Goal: Download file/media

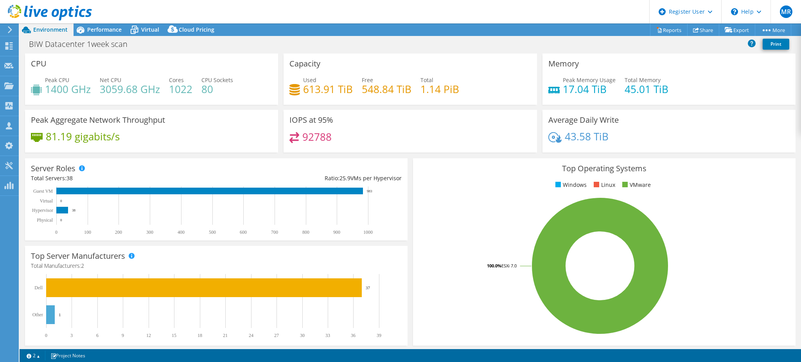
select select "USD"
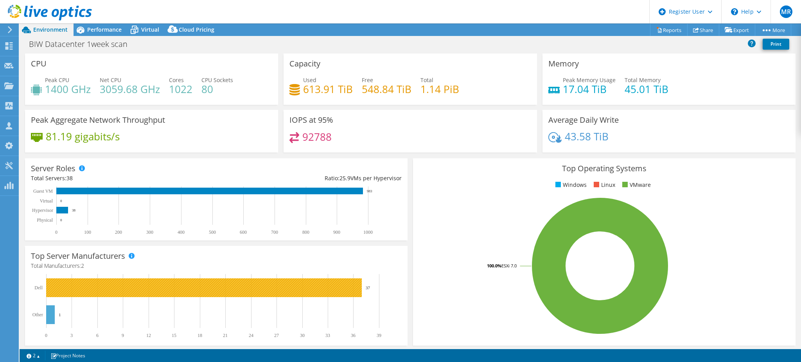
scroll to position [210, 0]
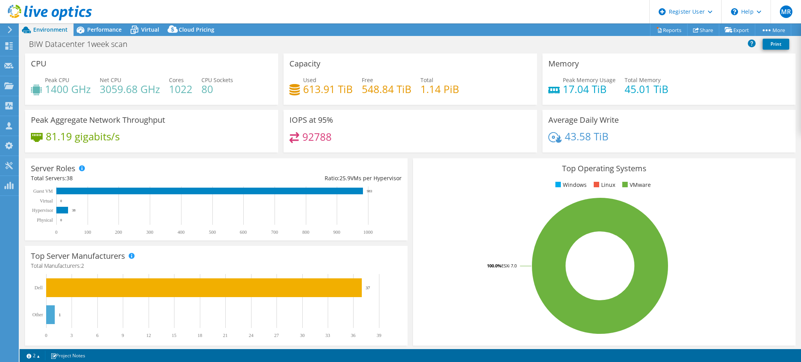
click at [733, 200] on rect at bounding box center [600, 266] width 363 height 137
select select "USD"
click at [101, 29] on span "Performance" at bounding box center [104, 29] width 34 height 7
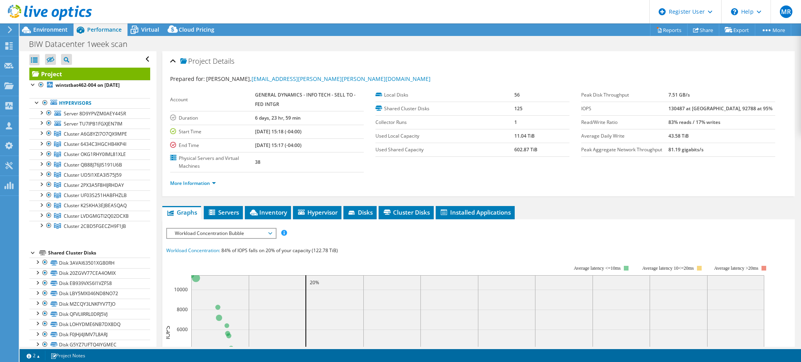
scroll to position [33, 0]
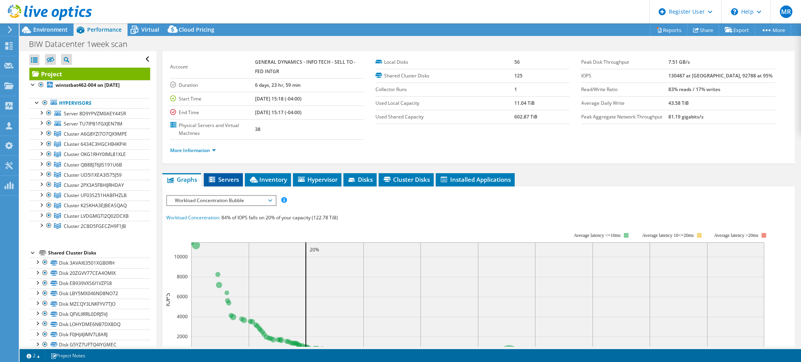
click at [232, 182] on span "Servers" at bounding box center [223, 180] width 31 height 8
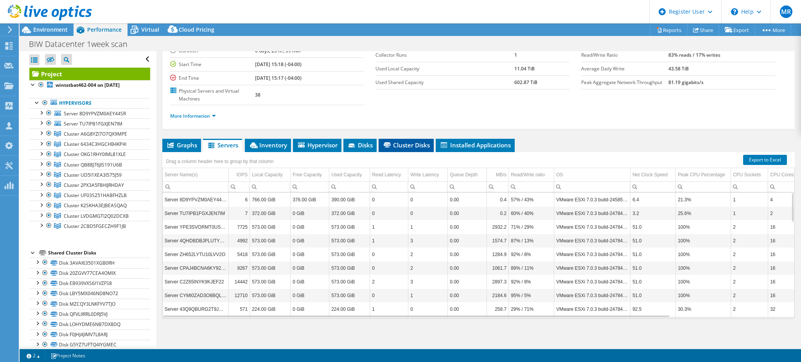
scroll to position [0, 0]
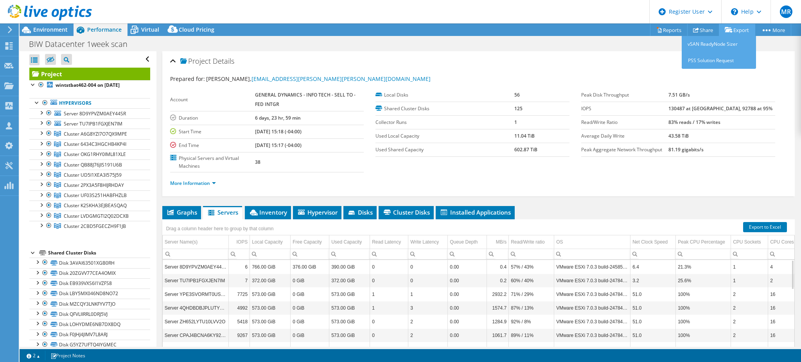
click at [730, 30] on link "Export" at bounding box center [737, 30] width 36 height 12
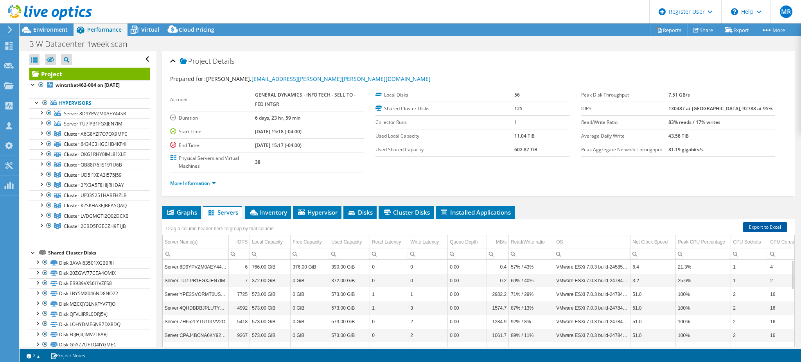
click at [750, 226] on link "Export to Excel" at bounding box center [765, 227] width 44 height 10
click at [663, 31] on link "Reports" at bounding box center [669, 30] width 38 height 12
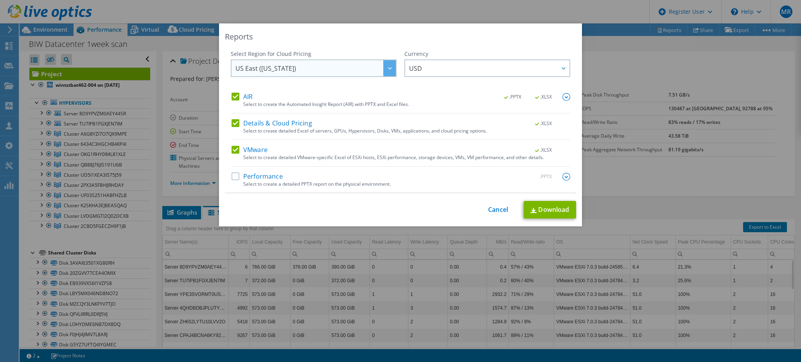
click at [383, 72] on div at bounding box center [389, 68] width 13 height 16
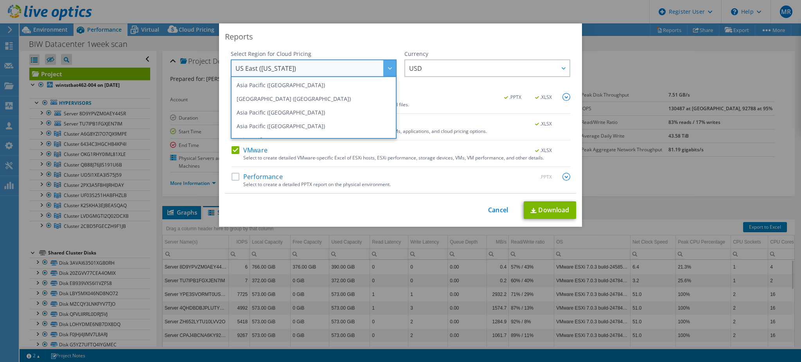
click at [371, 48] on div "Reports Select Region for Cloud Pricing Asia Pacific (Hong Kong) Asia Pacific (…" at bounding box center [400, 124] width 363 height 203
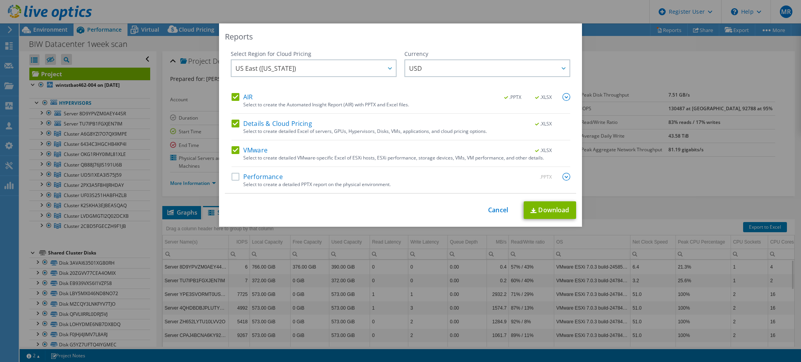
click at [232, 176] on label "Performance" at bounding box center [257, 177] width 51 height 8
click at [0, 0] on input "Performance" at bounding box center [0, 0] width 0 height 0
click at [538, 214] on link "Download" at bounding box center [550, 211] width 52 height 18
click at [637, 179] on div "Reports Select Region for Cloud Pricing Asia Pacific (Hong Kong) Asia Pacific (…" at bounding box center [400, 180] width 801 height 315
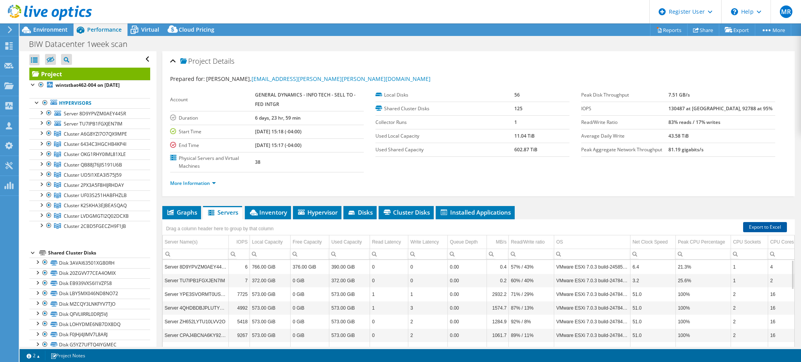
click at [748, 225] on link "Export to Excel" at bounding box center [765, 227] width 44 height 10
click at [276, 209] on span "Inventory" at bounding box center [268, 213] width 38 height 8
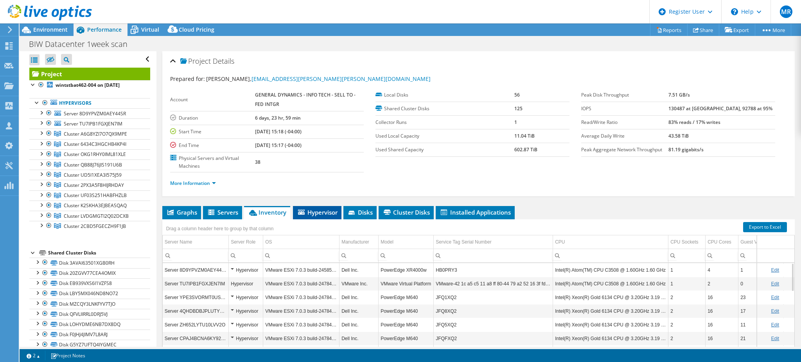
click at [333, 210] on span "Hypervisor" at bounding box center [317, 213] width 41 height 8
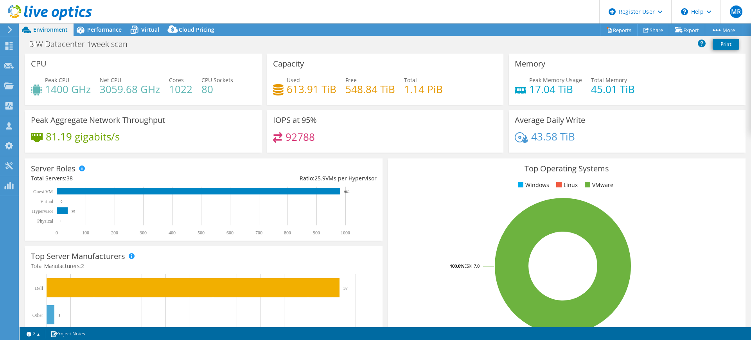
select select "USD"
